Goal: Navigation & Orientation: Go to known website

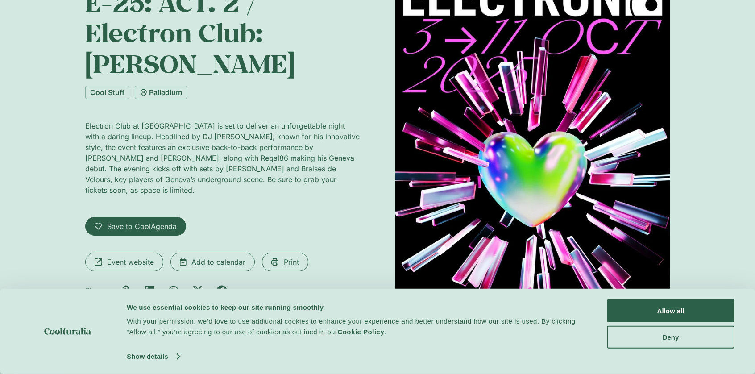
scroll to position [134, 0]
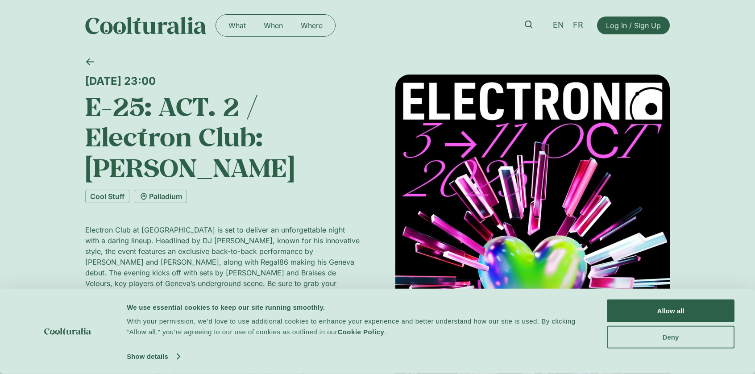
click at [652, 335] on button "Deny" at bounding box center [671, 336] width 128 height 23
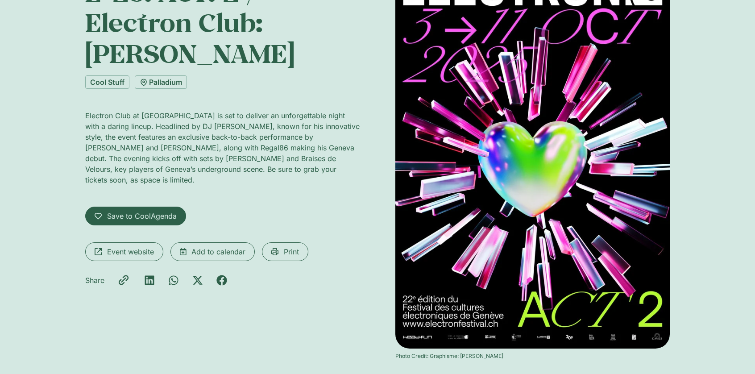
scroll to position [134, 0]
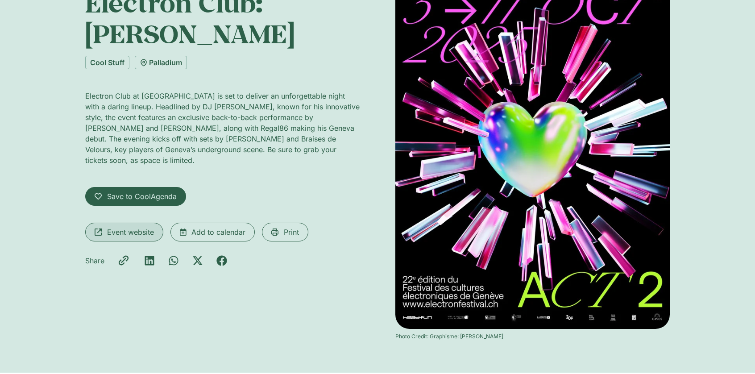
click at [144, 227] on span "Event website" at bounding box center [130, 232] width 47 height 11
